Goal: Transaction & Acquisition: Book appointment/travel/reservation

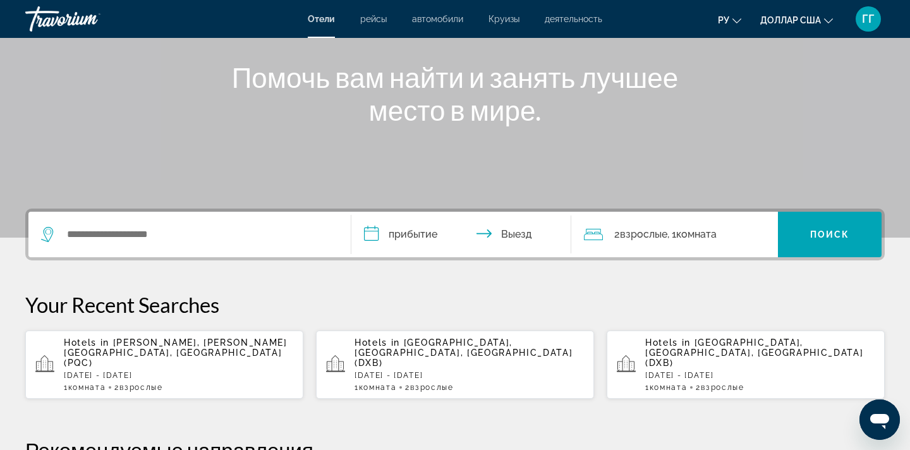
scroll to position [141, 0]
click at [417, 354] on span "[GEOGRAPHIC_DATA], [GEOGRAPHIC_DATA], [GEOGRAPHIC_DATA] (DXB)" at bounding box center [464, 353] width 218 height 30
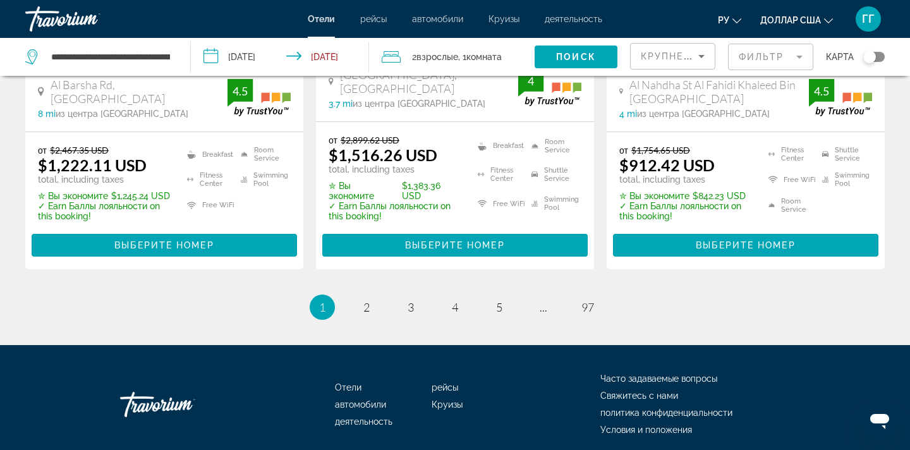
scroll to position [1828, 0]
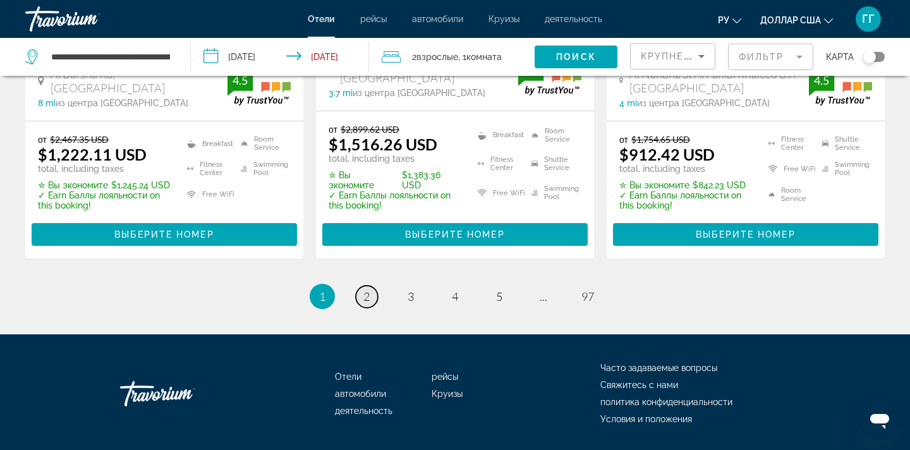
click at [367, 289] on span "2" at bounding box center [366, 296] width 6 height 14
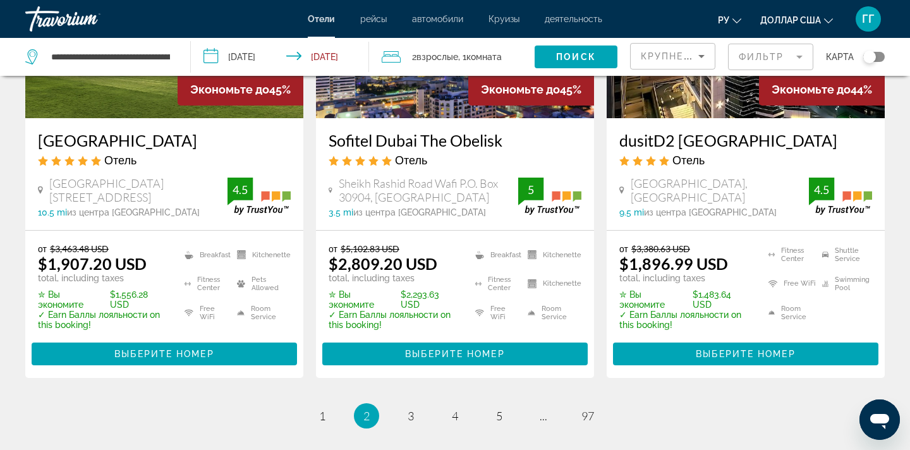
scroll to position [1753, 0]
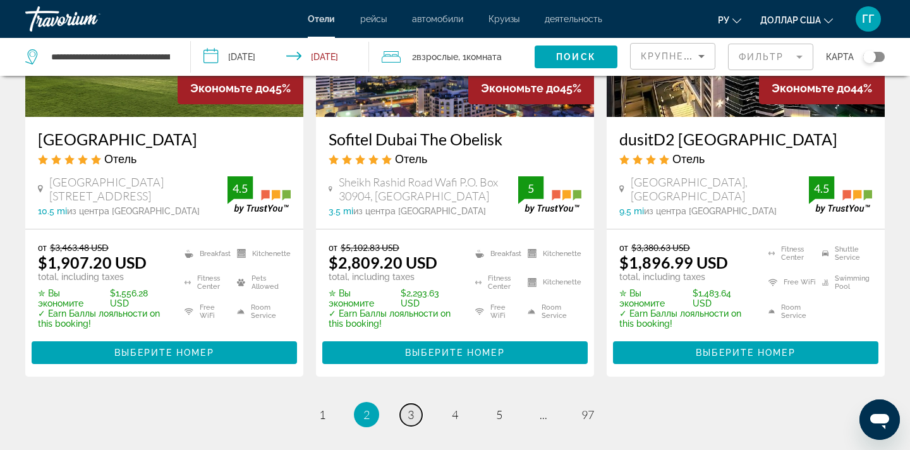
click at [410, 408] on span "3" at bounding box center [411, 415] width 6 height 14
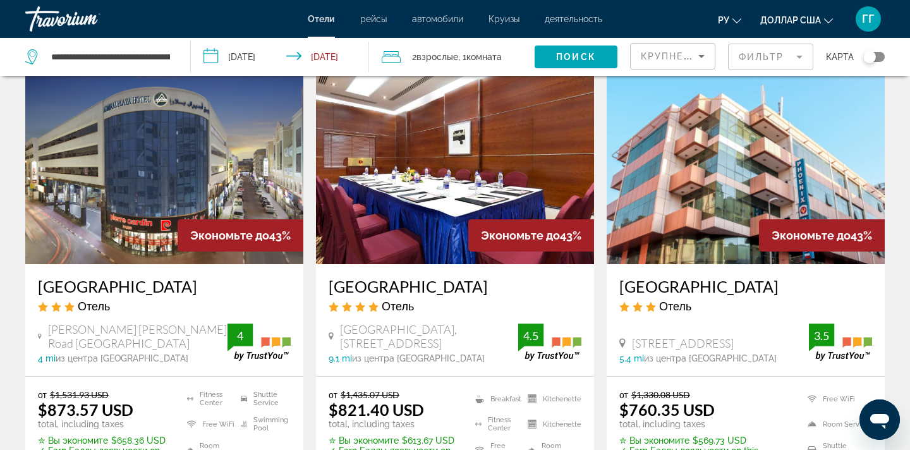
scroll to position [58, 0]
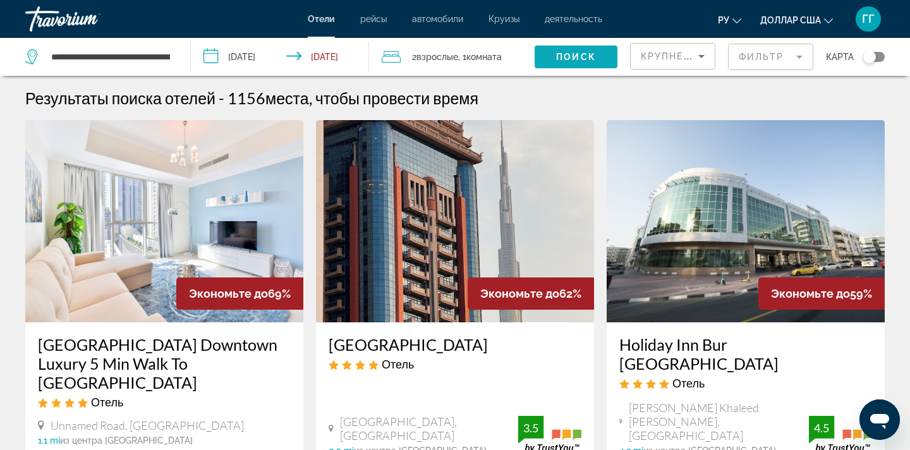
click at [581, 55] on span "Поиск" at bounding box center [576, 57] width 40 height 10
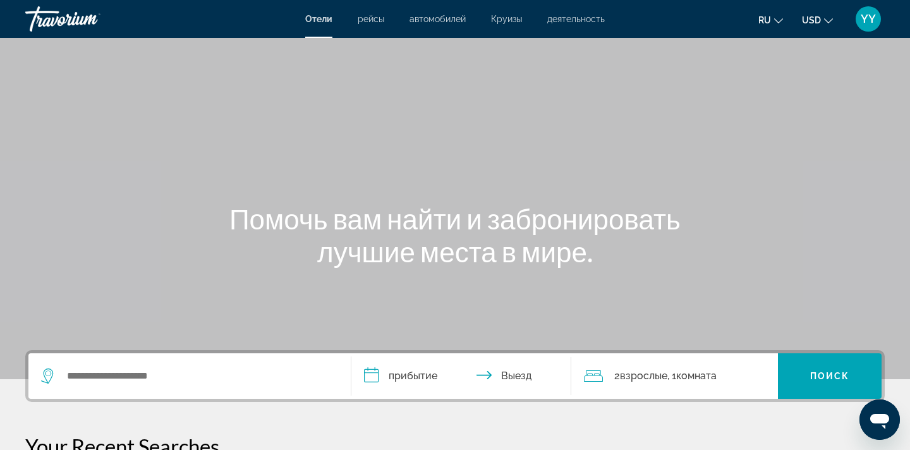
click at [868, 21] on span "YY" at bounding box center [868, 19] width 15 height 13
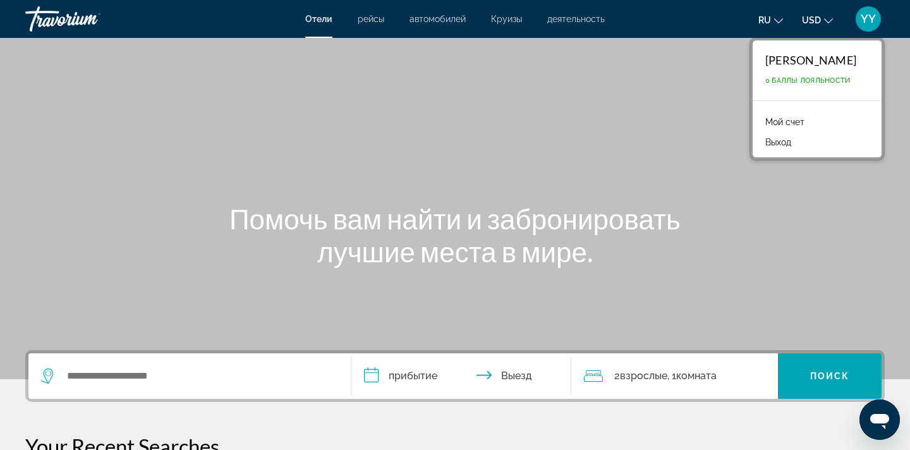
click at [786, 116] on link "Мой счет" at bounding box center [785, 122] width 52 height 16
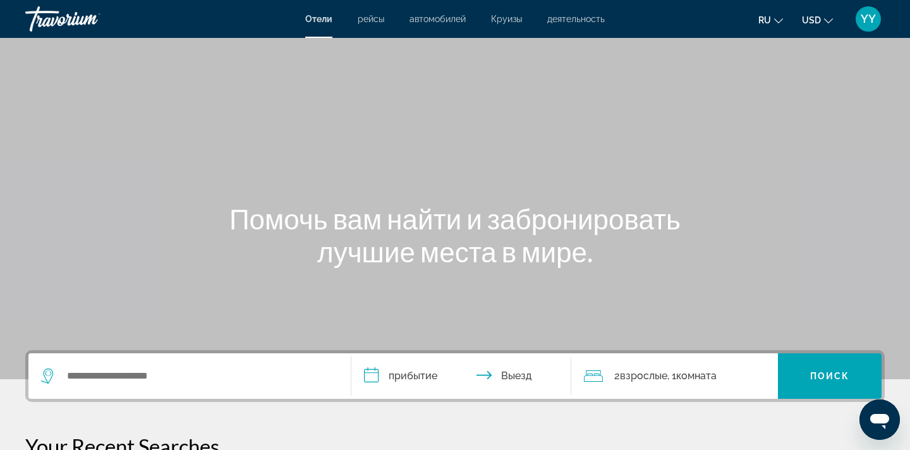
click at [777, 20] on icon "Change language" at bounding box center [778, 20] width 9 height 5
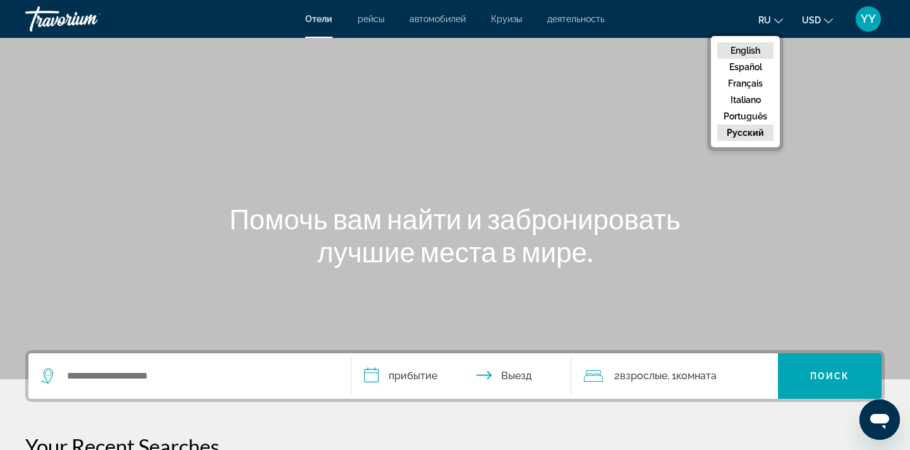
click at [766, 47] on button "English" at bounding box center [745, 50] width 56 height 16
